Goal: Information Seeking & Learning: Learn about a topic

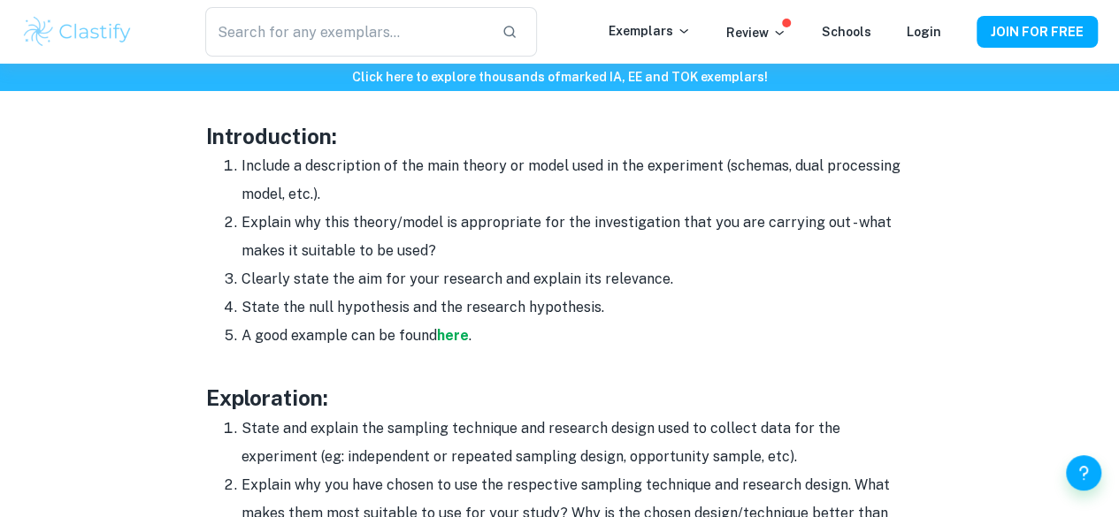
scroll to position [1264, 0]
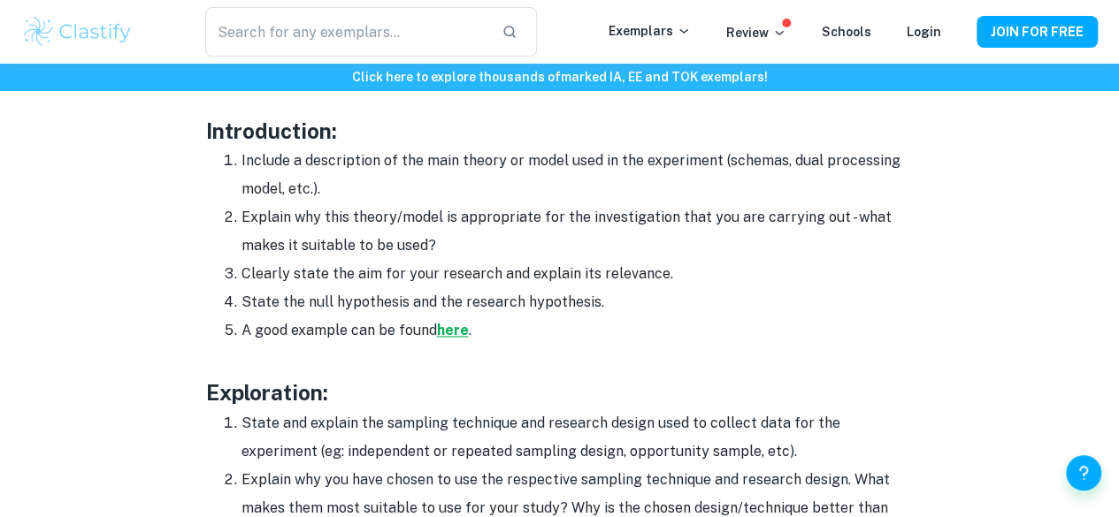
click at [447, 339] on strong "here" at bounding box center [453, 330] width 32 height 17
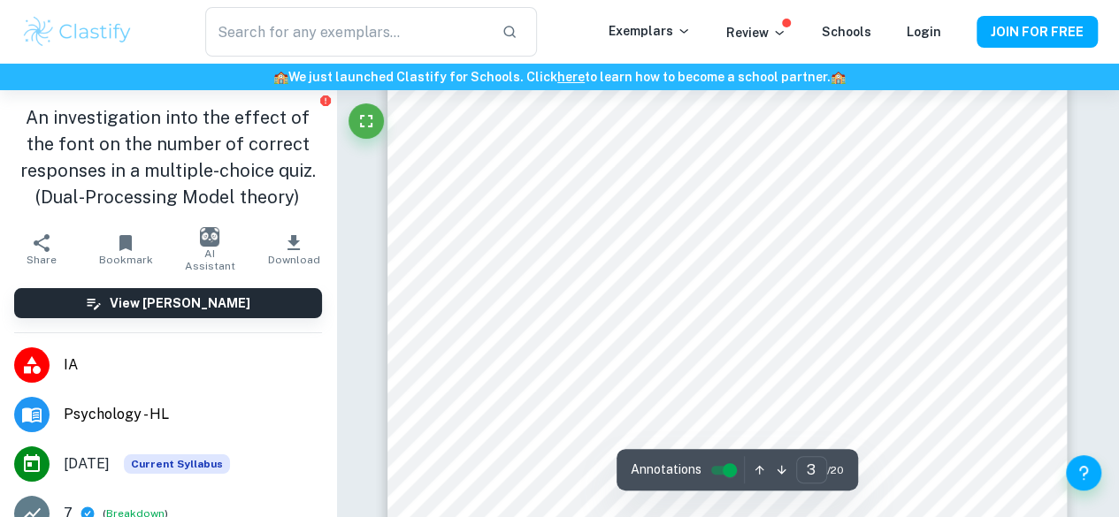
scroll to position [2153, 0]
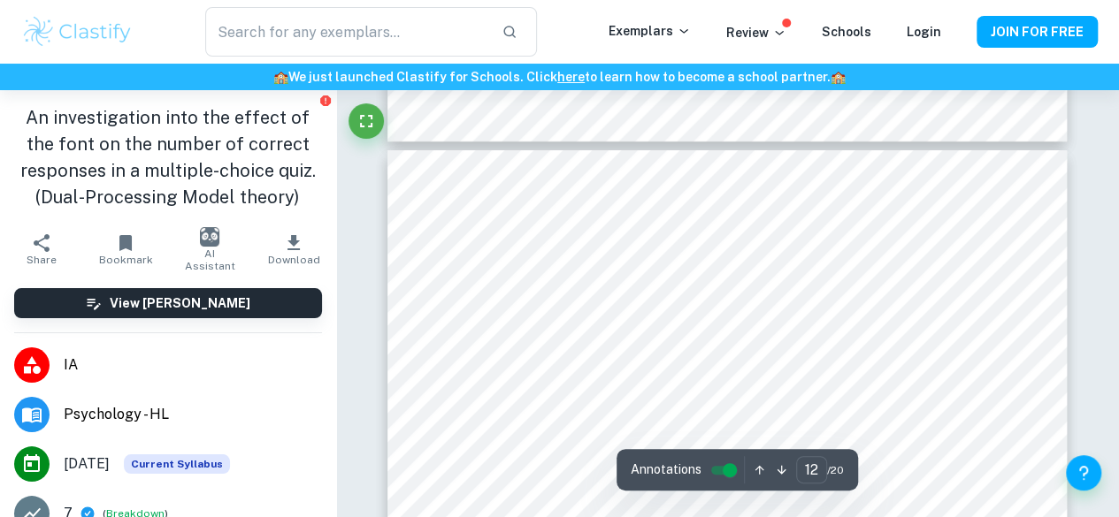
type input "11"
